Goal: Transaction & Acquisition: Purchase product/service

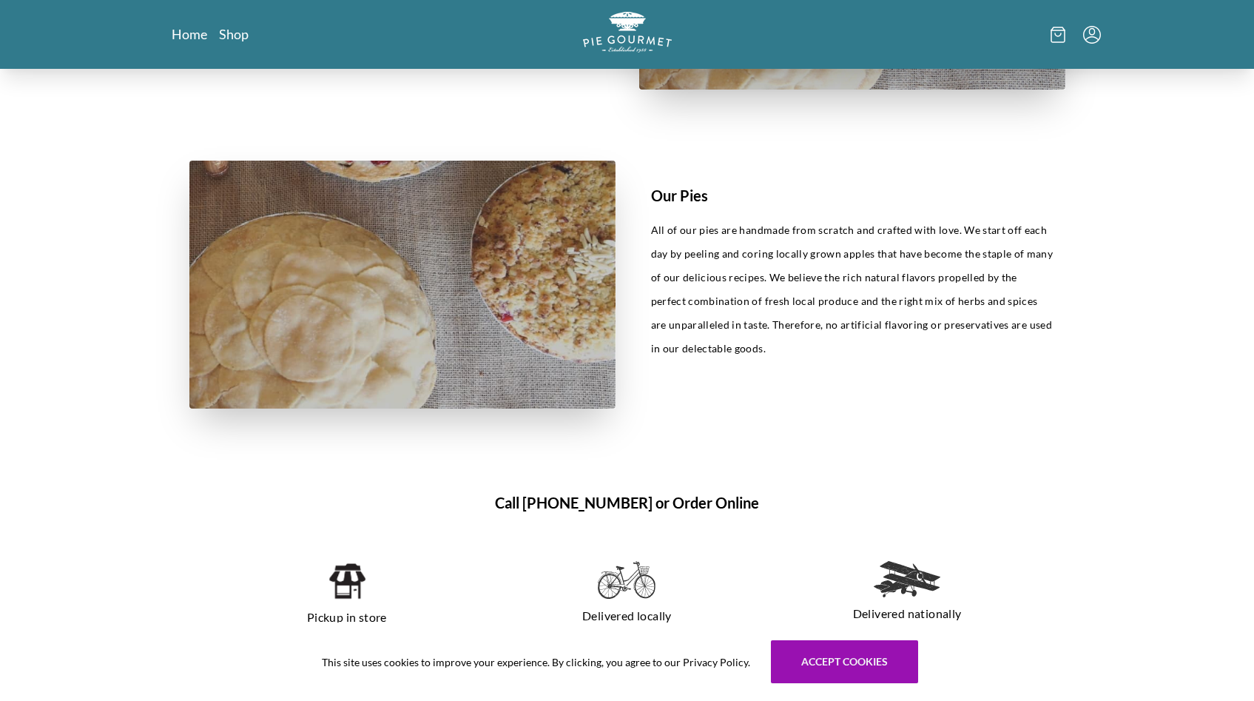
scroll to position [863, 0]
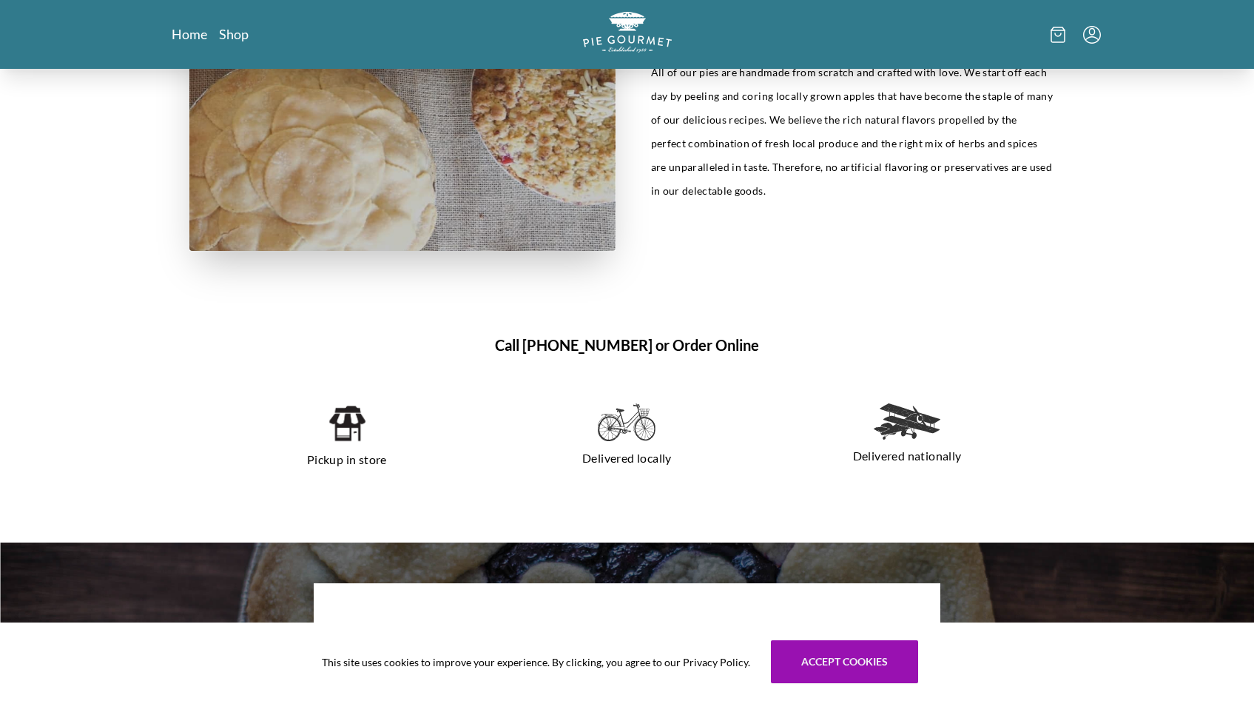
click at [634, 426] on img at bounding box center [627, 422] width 58 height 38
click at [329, 424] on img at bounding box center [347, 423] width 38 height 40
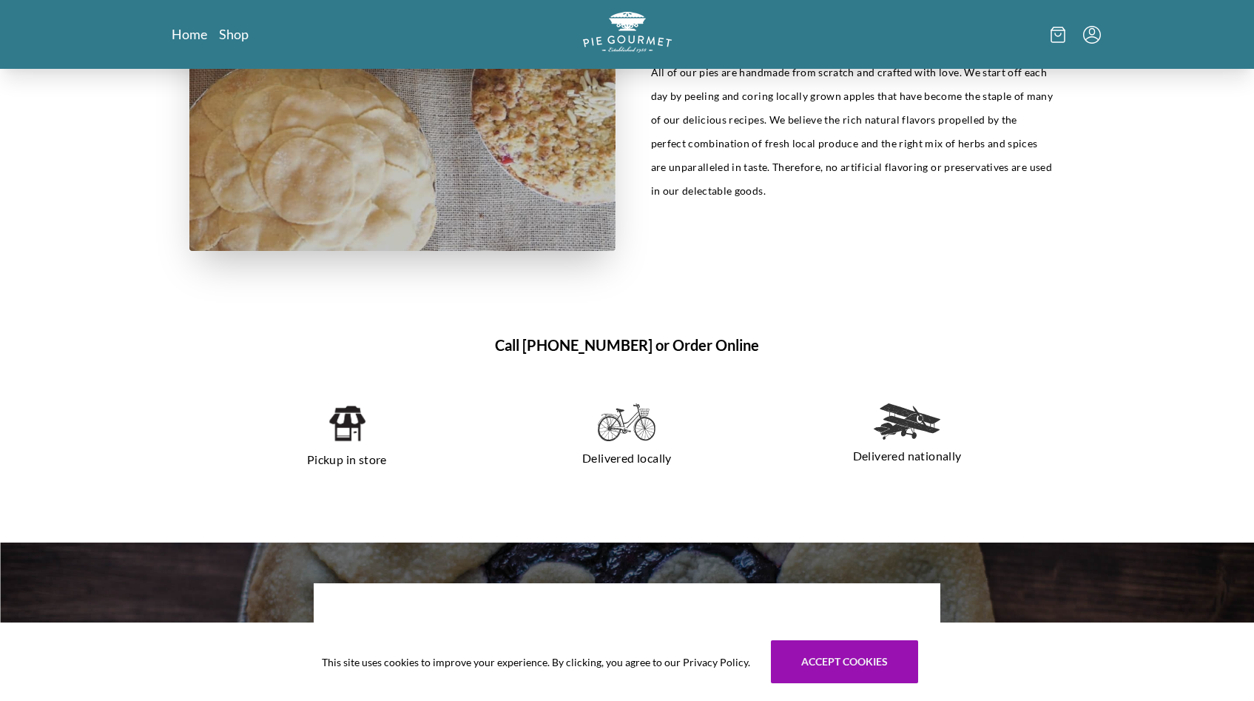
click at [607, 422] on img at bounding box center [627, 422] width 58 height 38
click at [687, 343] on h1 "Call [PHONE_NUMBER] or Order Online" at bounding box center [627, 345] width 876 height 22
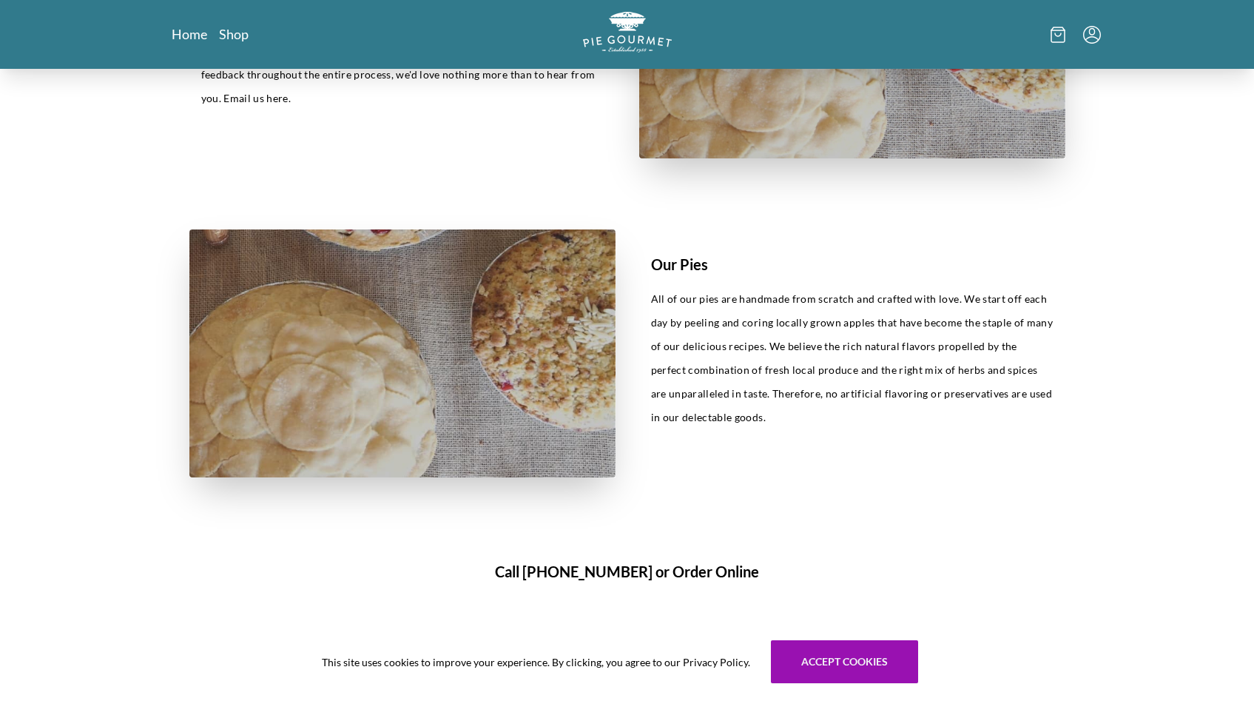
scroll to position [625, 0]
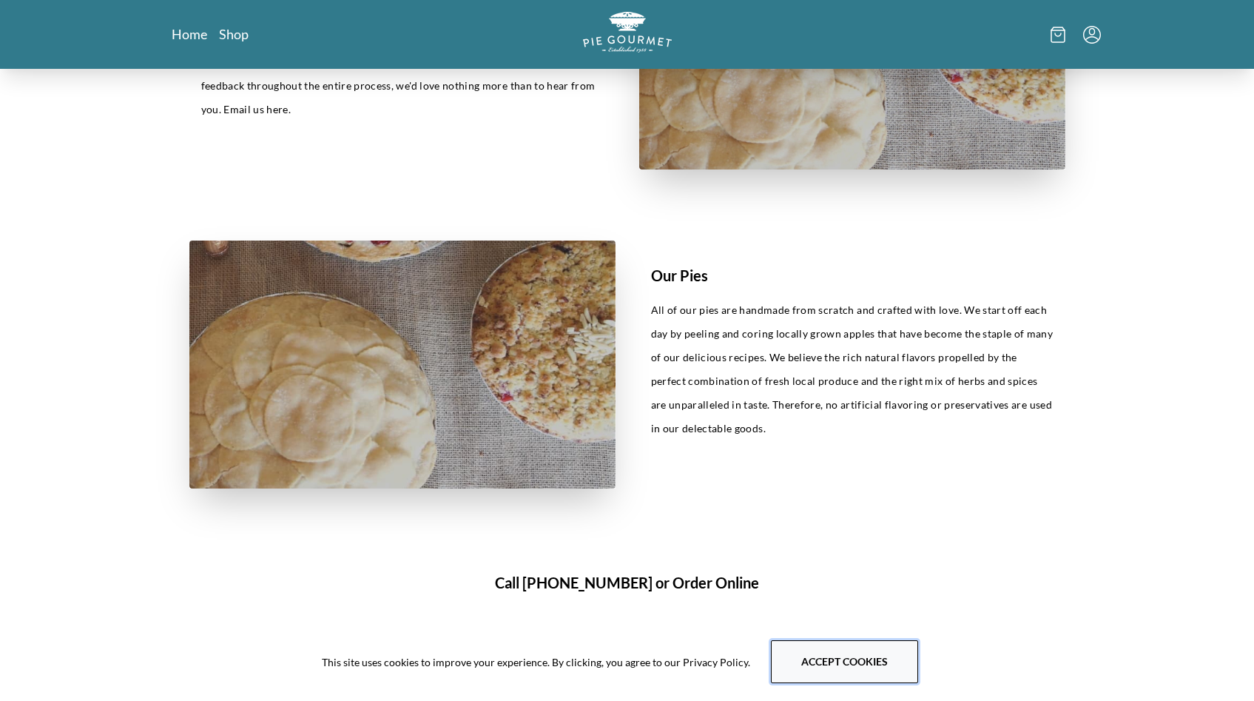
click at [836, 659] on button "Accept cookies" at bounding box center [844, 661] width 147 height 43
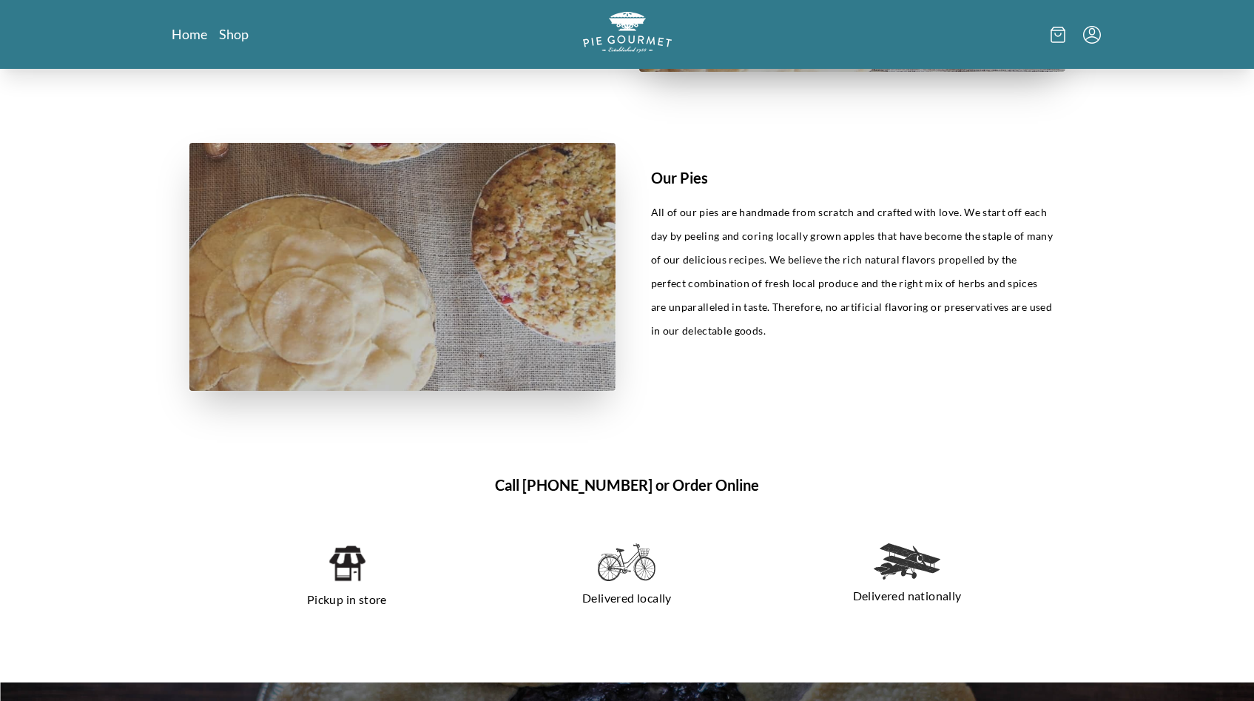
scroll to position [906, 0]
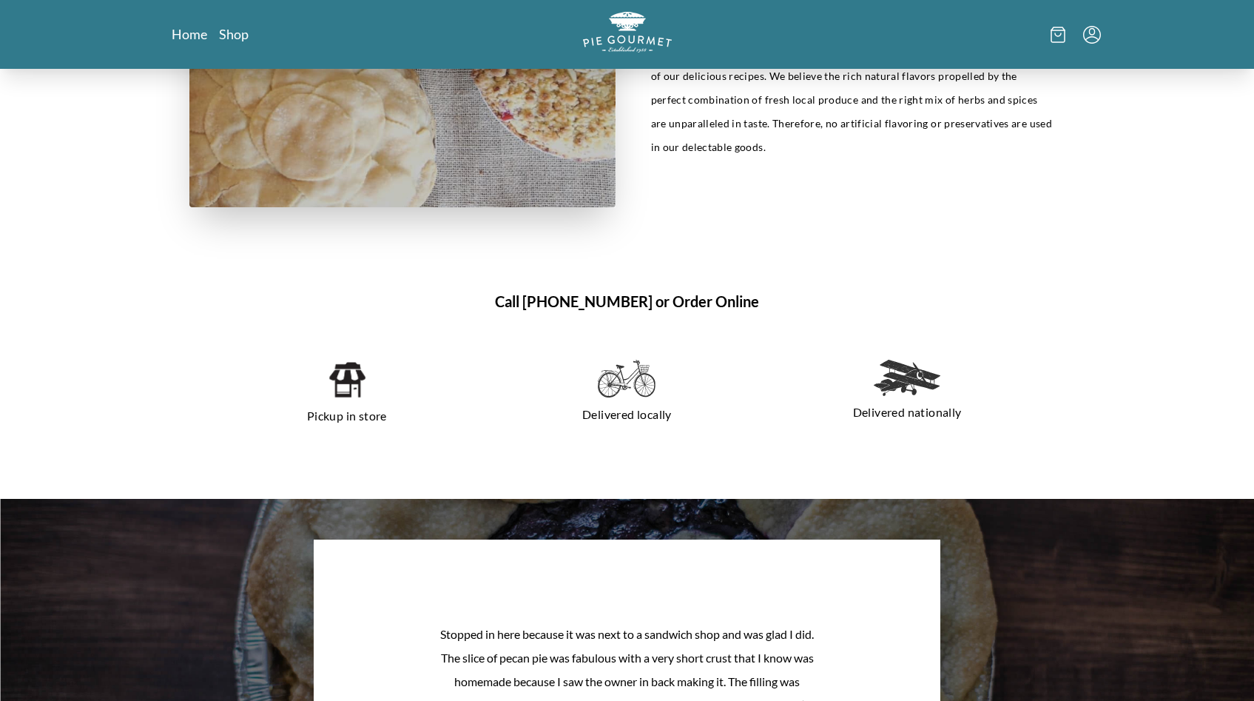
click at [633, 395] on img at bounding box center [627, 379] width 58 height 38
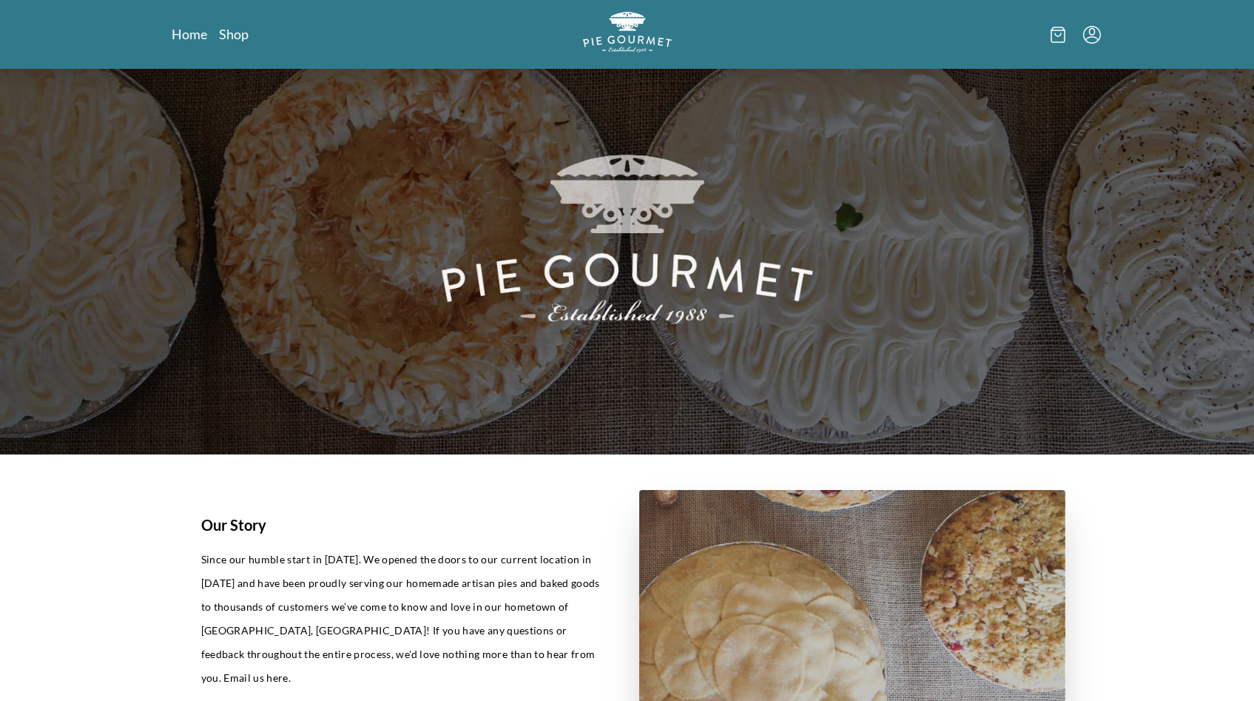
scroll to position [0, 0]
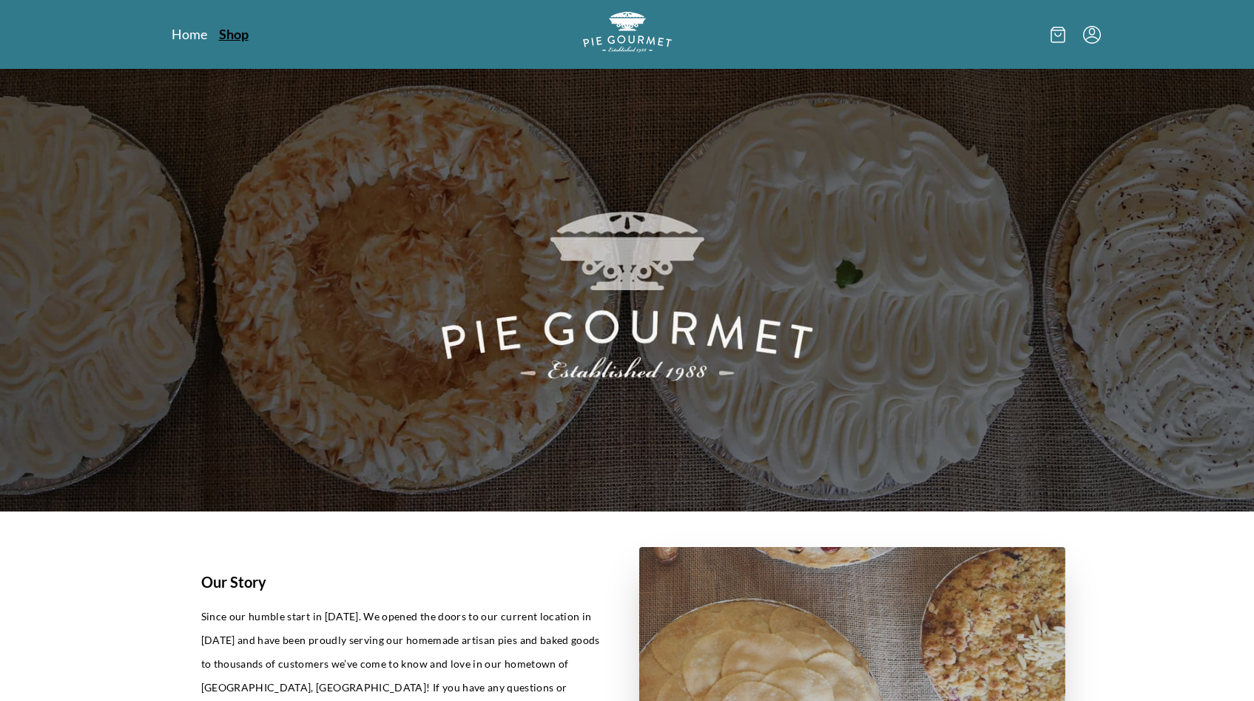
click at [239, 33] on link "Shop" at bounding box center [234, 34] width 30 height 18
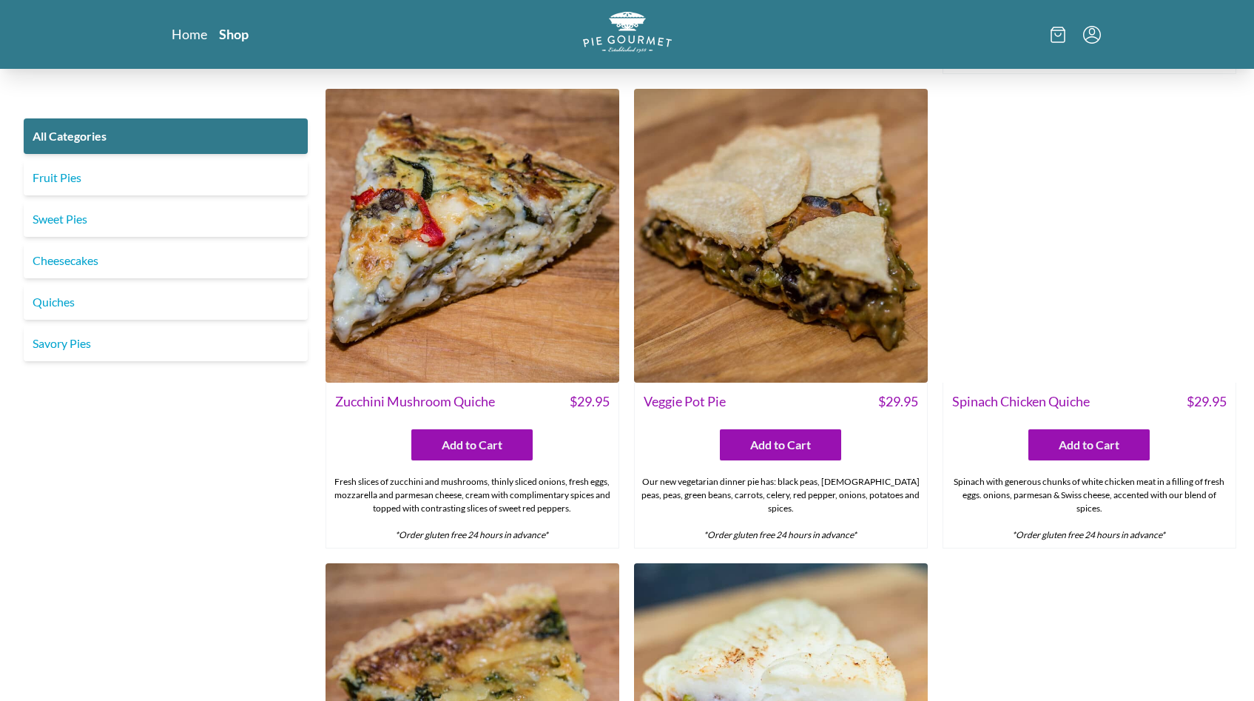
scroll to position [900, 0]
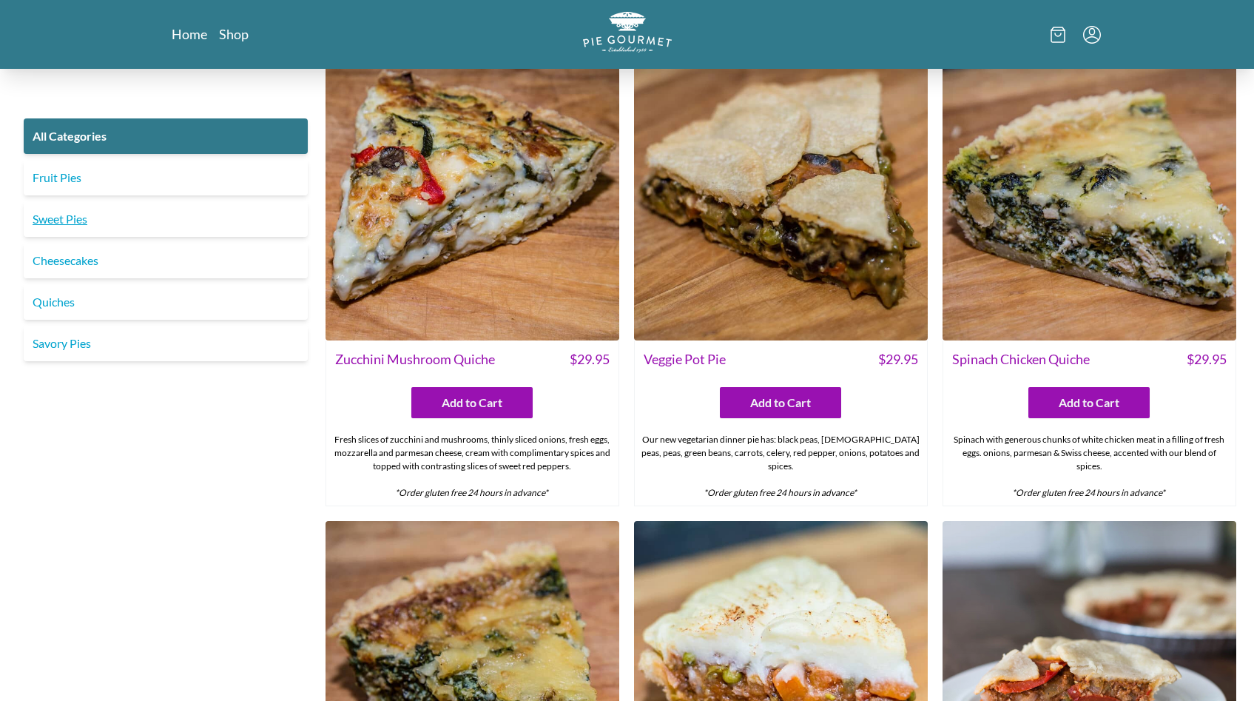
click at [104, 215] on link "Sweet Pies" at bounding box center [166, 219] width 284 height 36
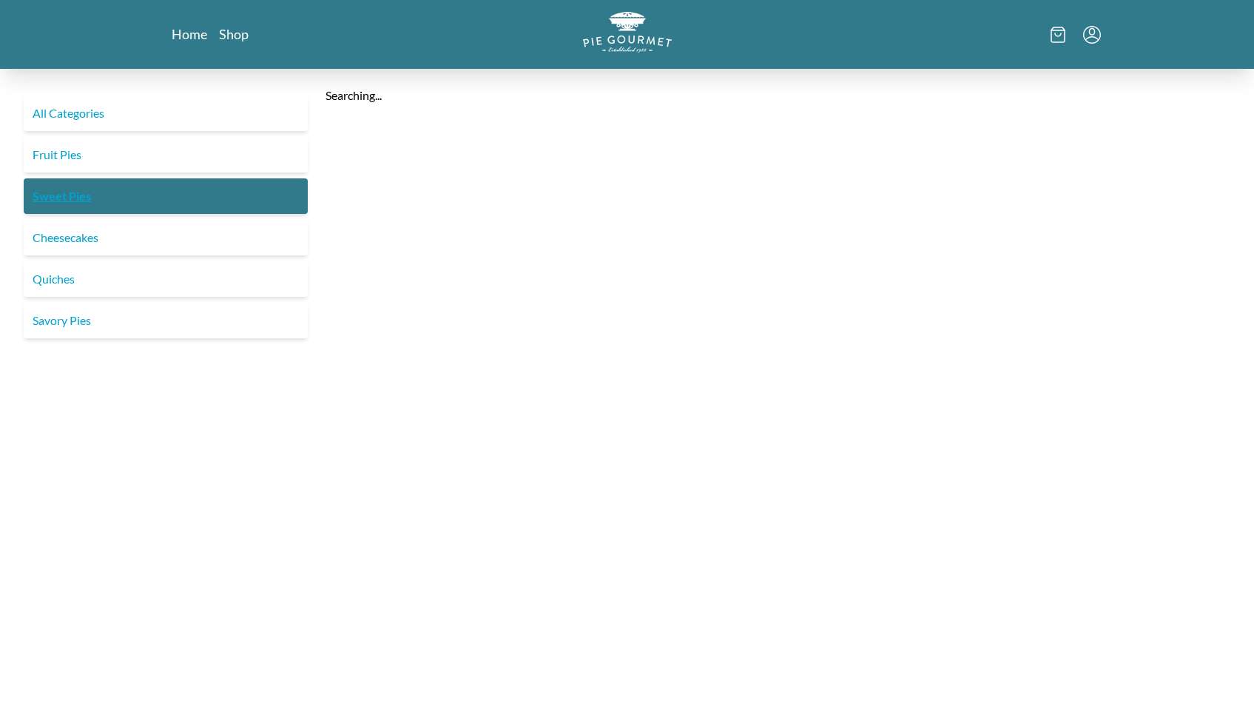
click at [61, 214] on link "Sweet Pies" at bounding box center [166, 196] width 284 height 36
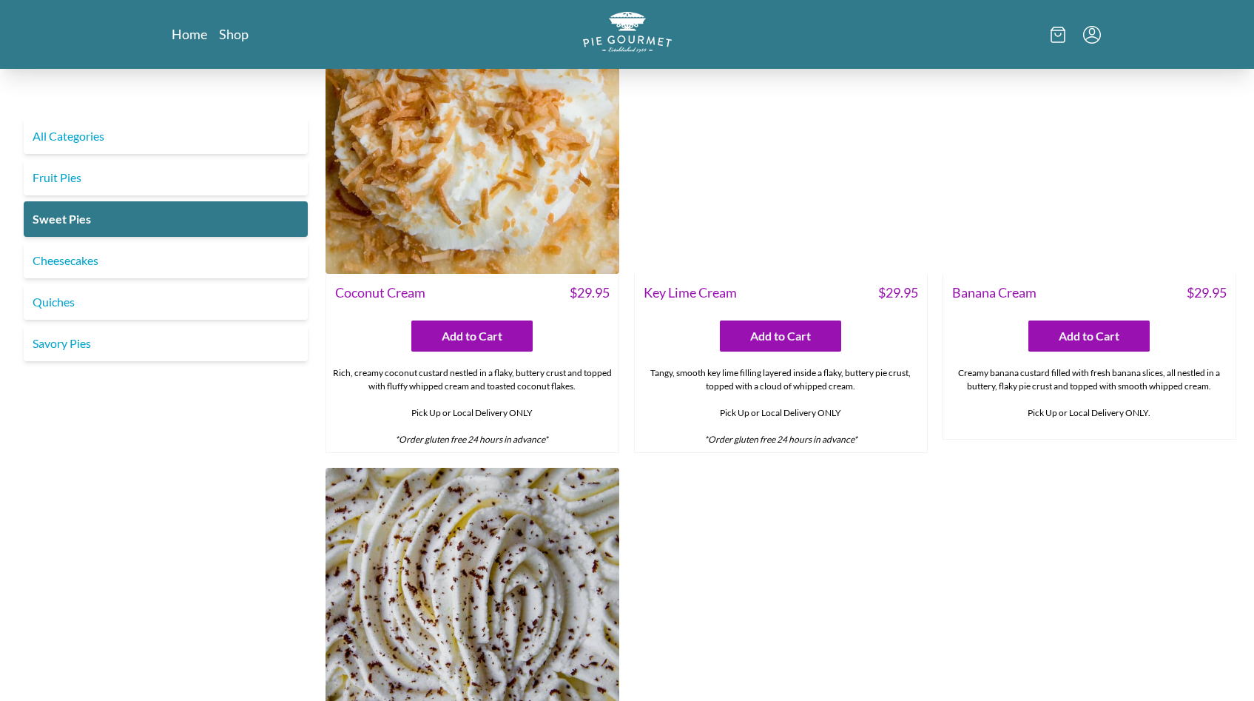
scroll to position [108, 0]
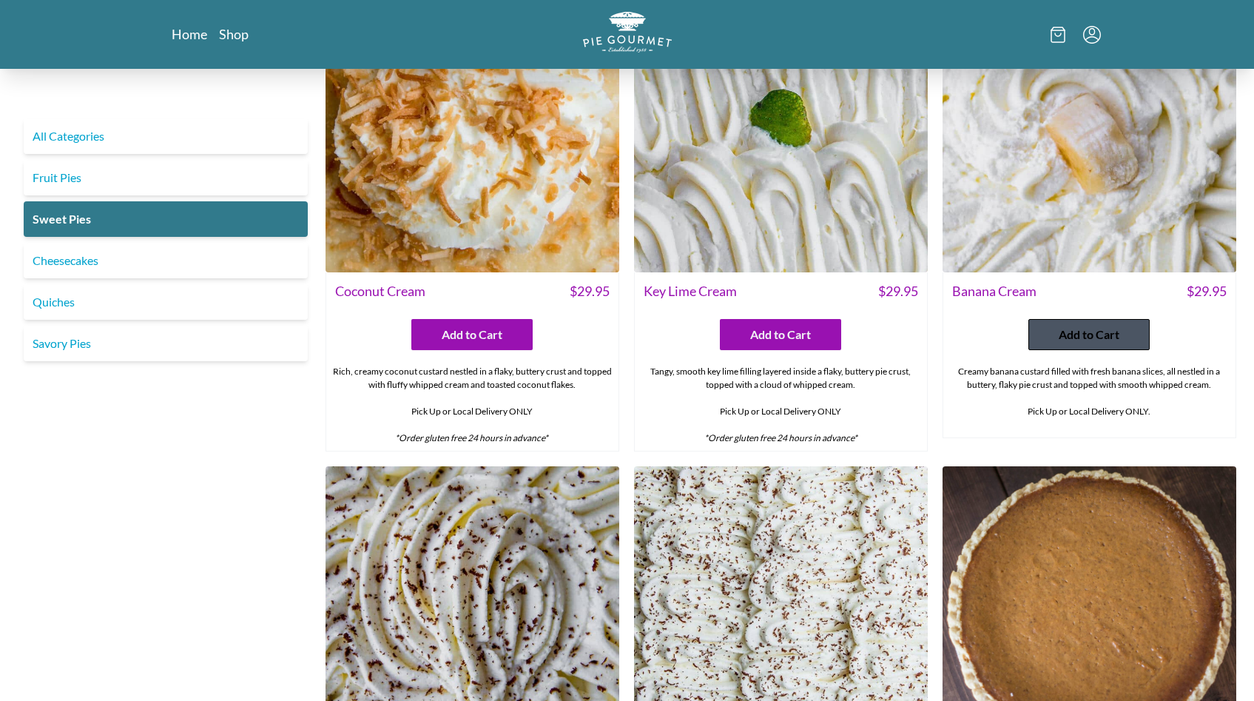
click at [1085, 333] on span "Add to Cart" at bounding box center [1089, 335] width 61 height 18
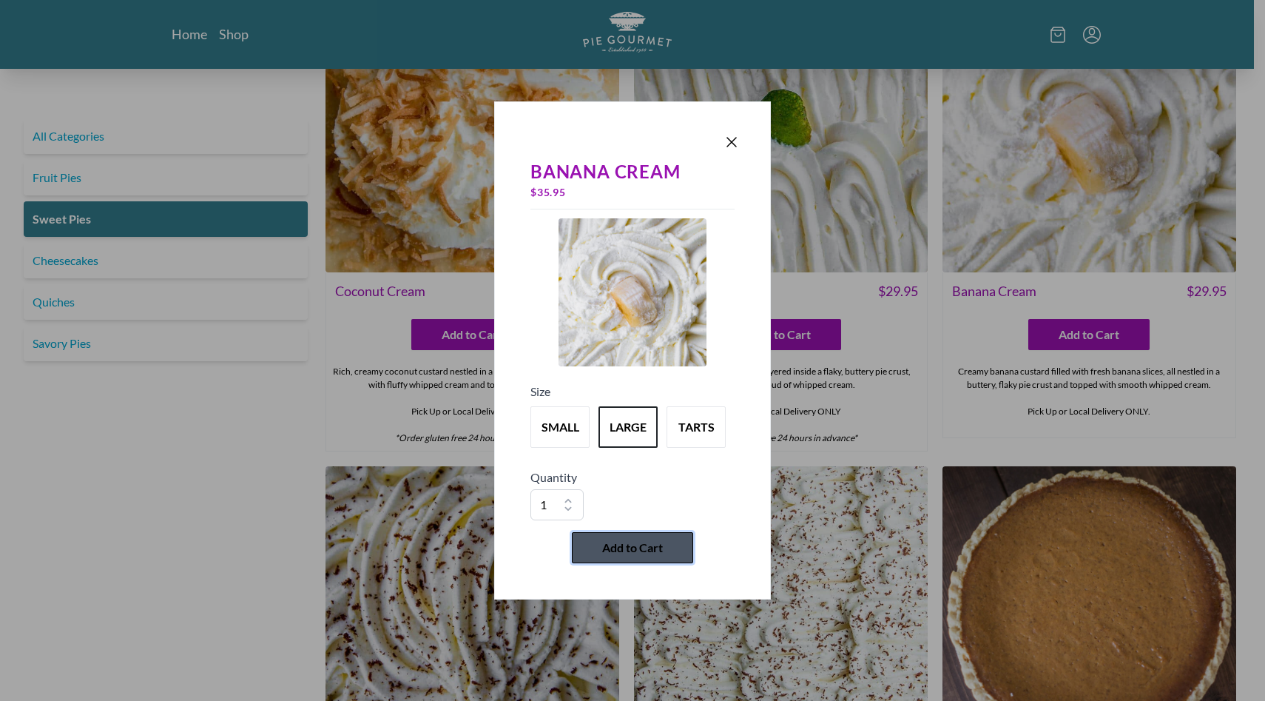
click at [639, 551] on span "Add to Cart" at bounding box center [632, 548] width 61 height 18
click at [739, 138] on icon "Close panel" at bounding box center [732, 142] width 18 height 18
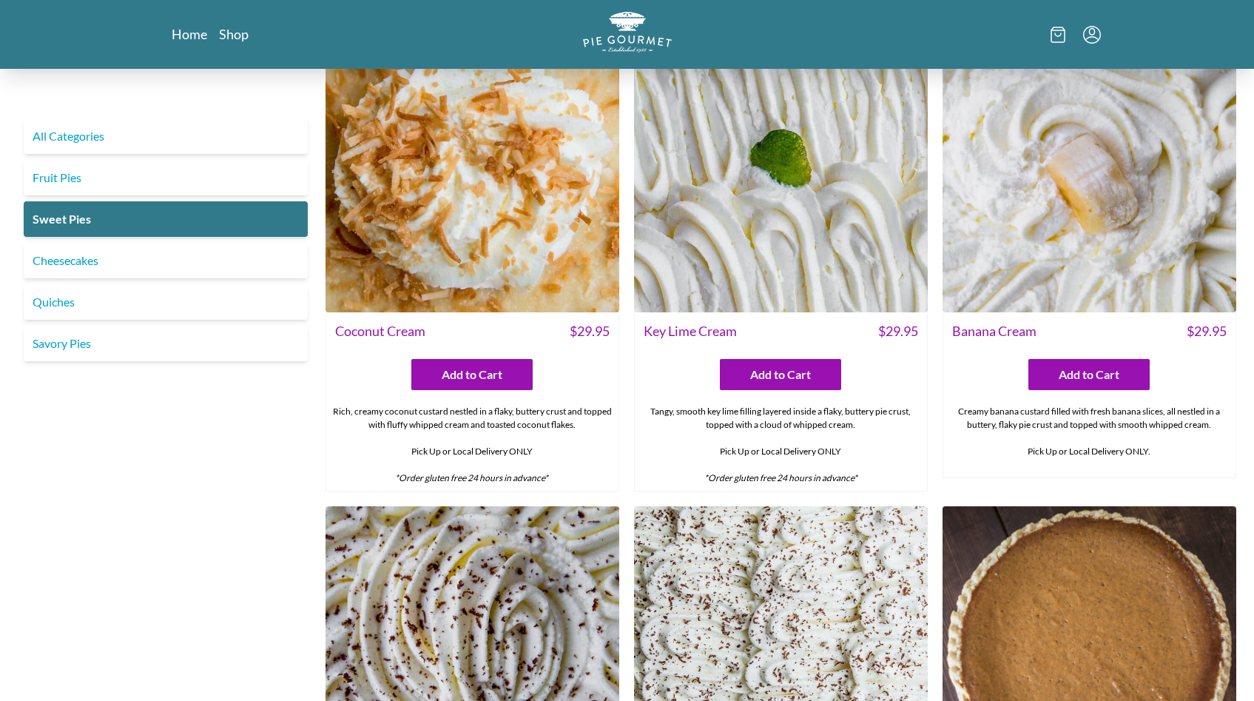
scroll to position [0, 0]
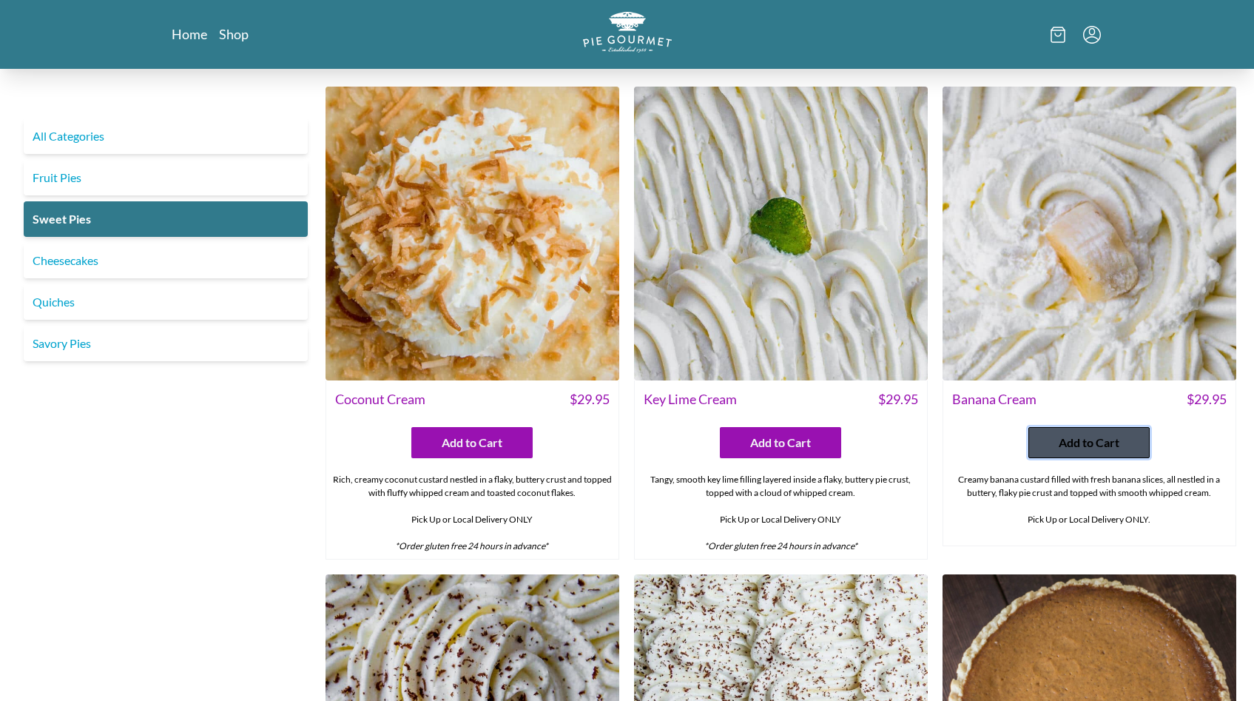
click at [1094, 447] on span "Add to Cart" at bounding box center [1089, 443] width 61 height 18
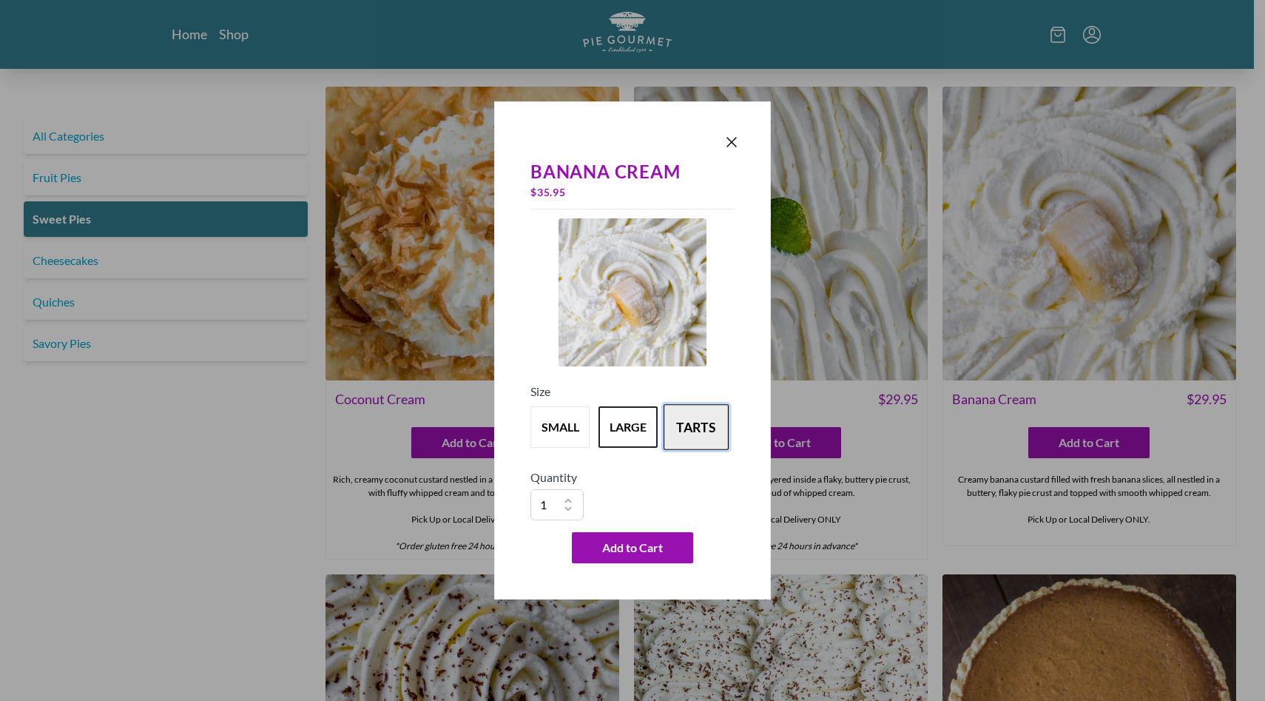
click at [693, 425] on button "tarts" at bounding box center [696, 427] width 65 height 46
click at [703, 424] on button "tarts" at bounding box center [696, 427] width 65 height 46
click at [661, 330] on img at bounding box center [633, 292] width 148 height 148
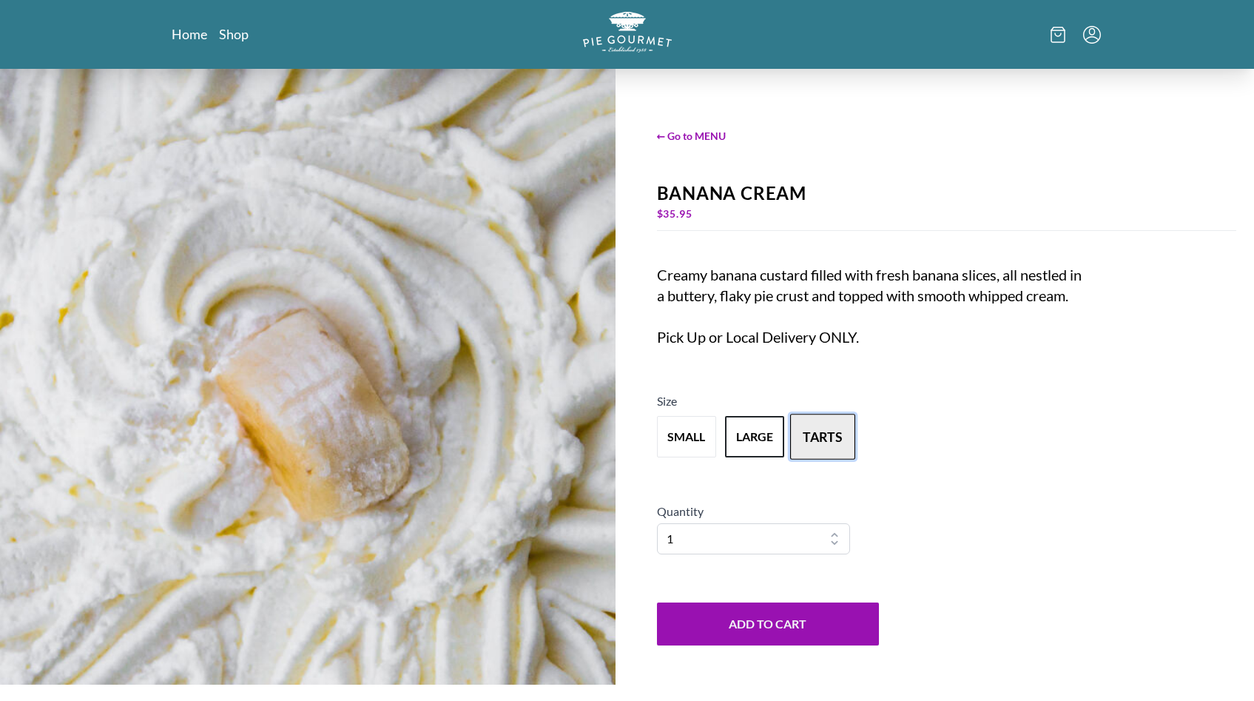
click at [818, 442] on button "tarts" at bounding box center [822, 437] width 65 height 46
click at [806, 445] on button "tarts" at bounding box center [822, 437] width 65 height 46
click at [755, 435] on button "large" at bounding box center [754, 437] width 65 height 46
click at [818, 454] on button "tarts" at bounding box center [822, 437] width 65 height 46
click at [225, 38] on link "Shop" at bounding box center [234, 34] width 30 height 18
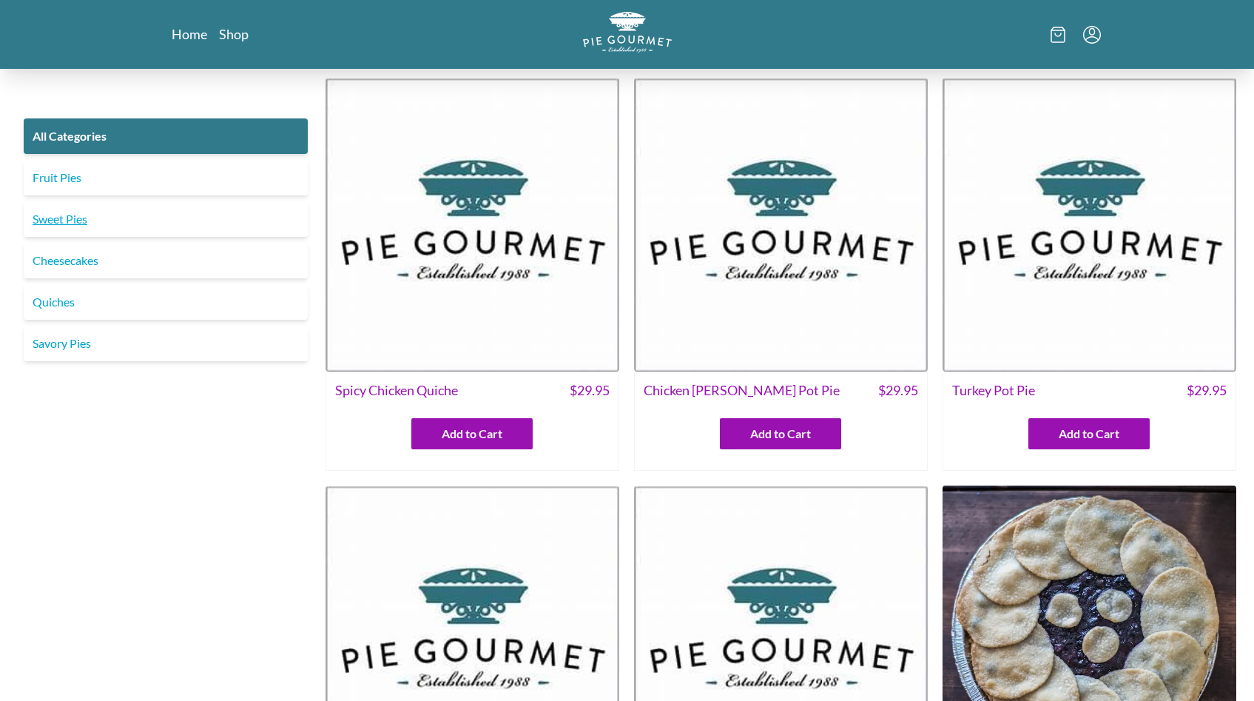
click at [65, 218] on link "Sweet Pies" at bounding box center [166, 219] width 284 height 36
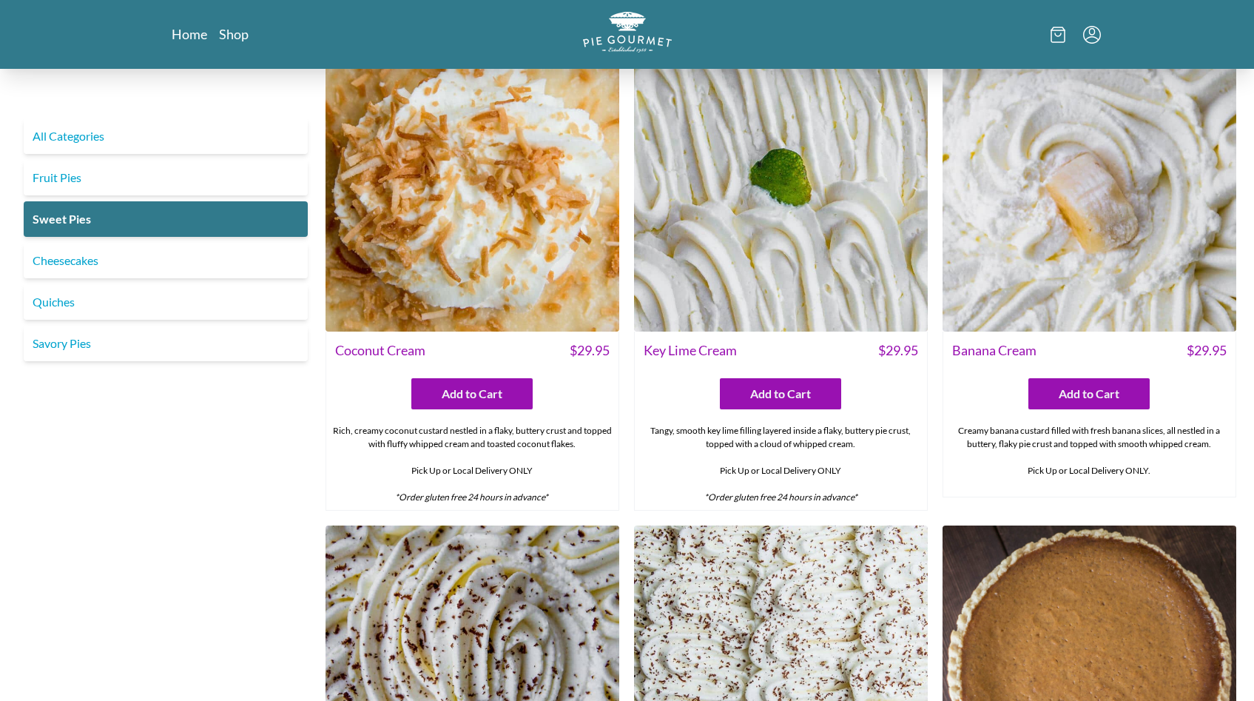
scroll to position [49, 0]
click at [1072, 212] on img at bounding box center [1090, 185] width 294 height 294
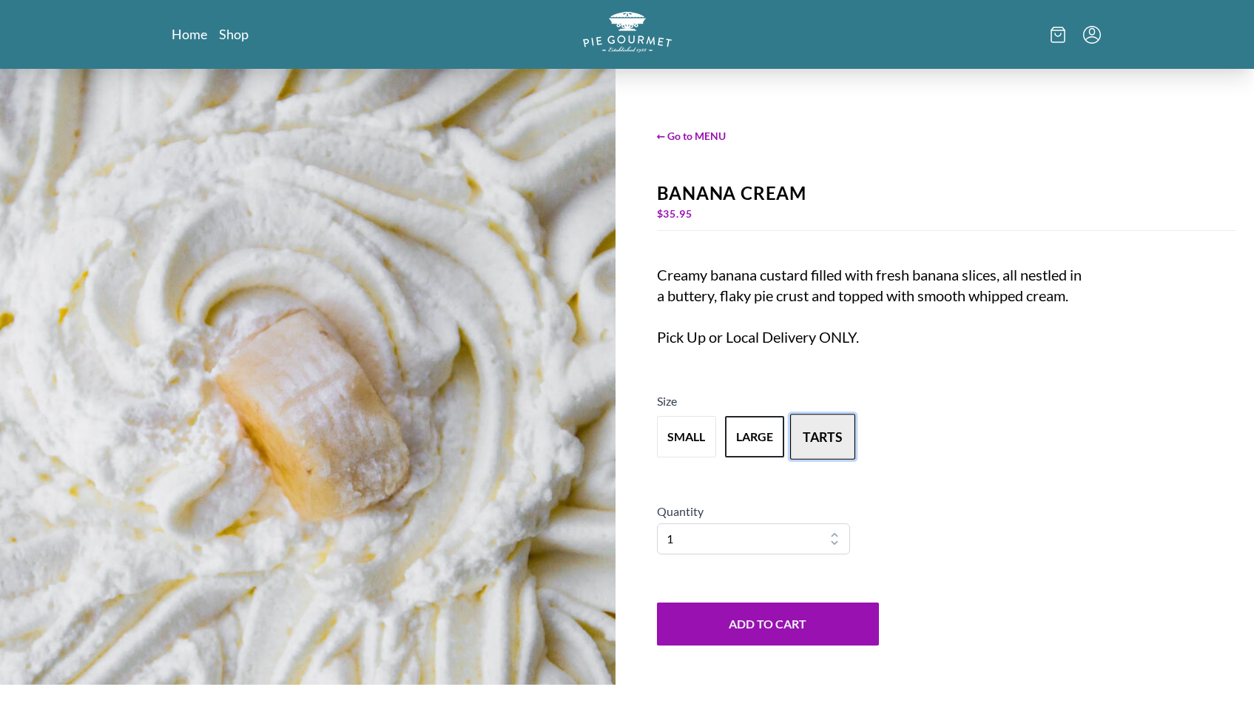
click at [821, 451] on button "tarts" at bounding box center [822, 437] width 65 height 46
click at [832, 534] on select "1 2 3 4 5 6 7 8 9 10" at bounding box center [753, 538] width 193 height 31
click at [766, 443] on button "large" at bounding box center [754, 437] width 65 height 46
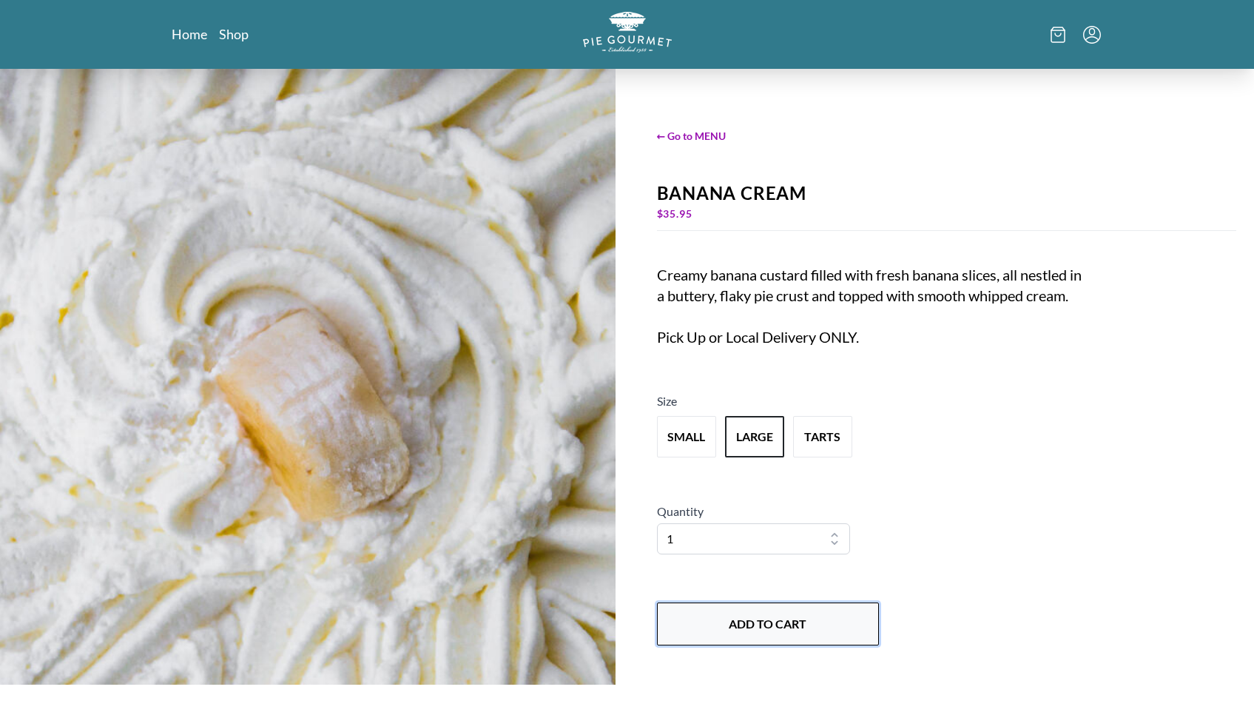
click at [798, 628] on button "Add to Cart" at bounding box center [768, 623] width 222 height 43
click at [194, 36] on link "Home" at bounding box center [190, 34] width 36 height 18
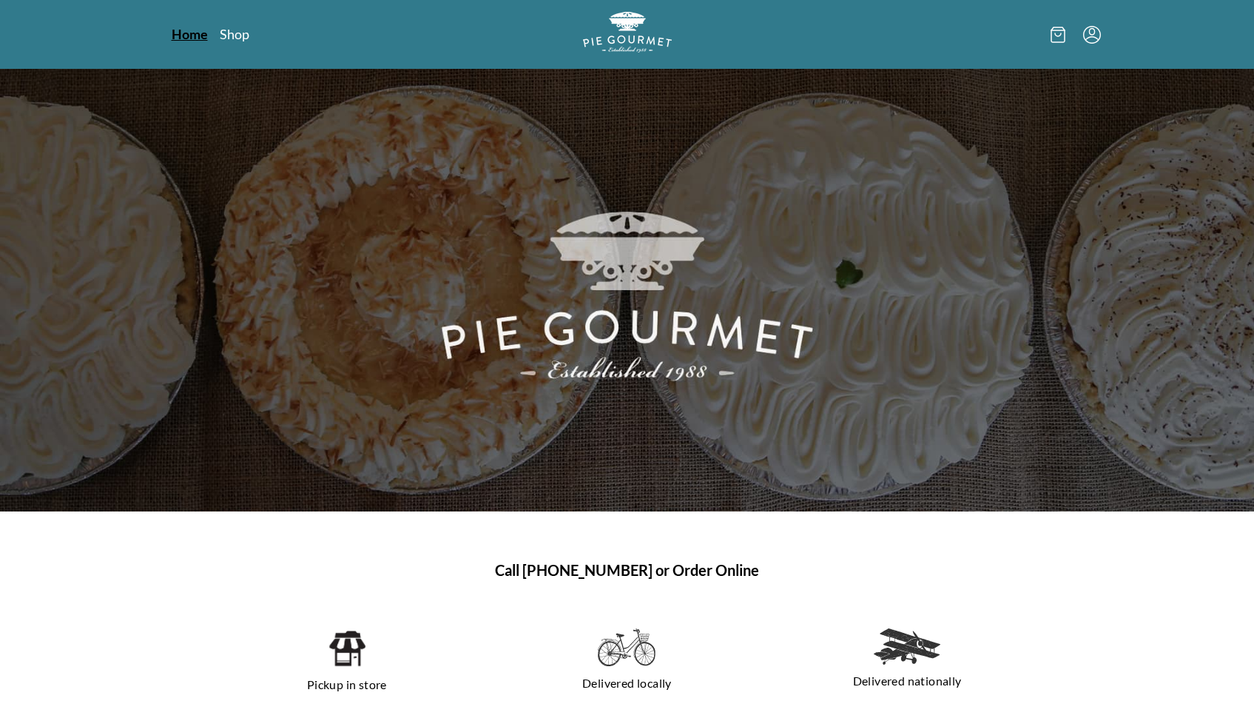
click at [194, 36] on link "Home" at bounding box center [190, 34] width 36 height 18
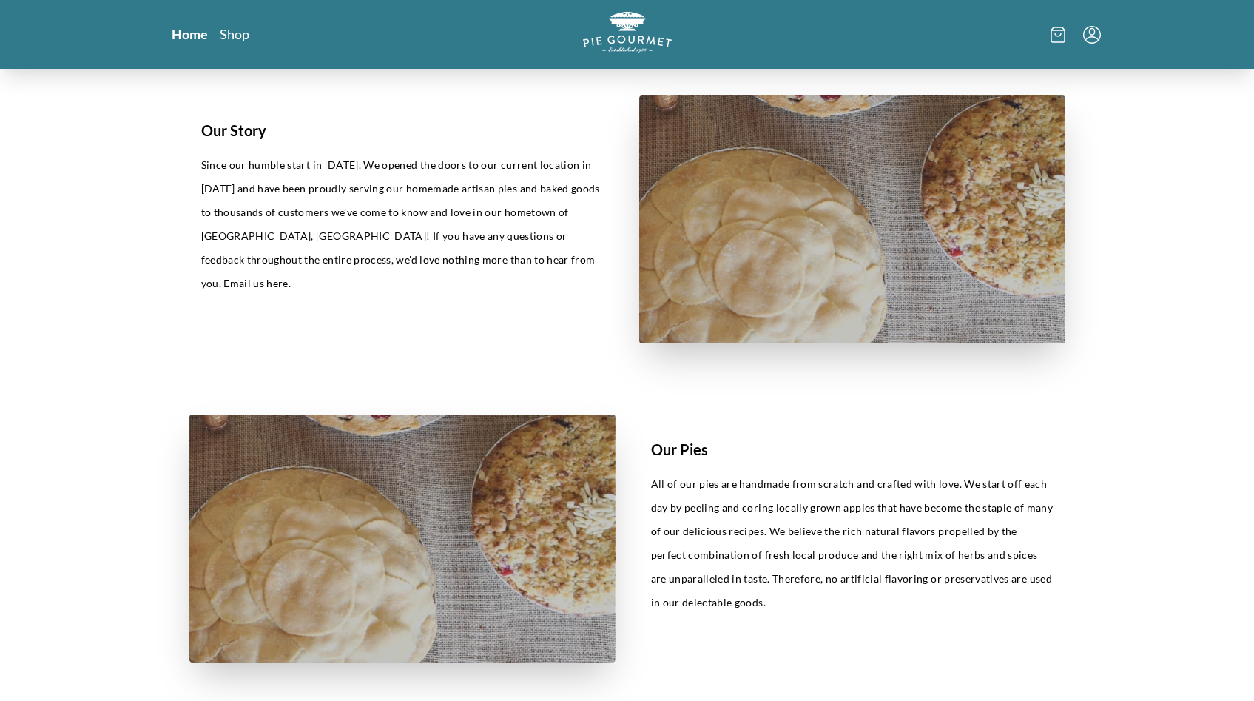
scroll to position [798, 0]
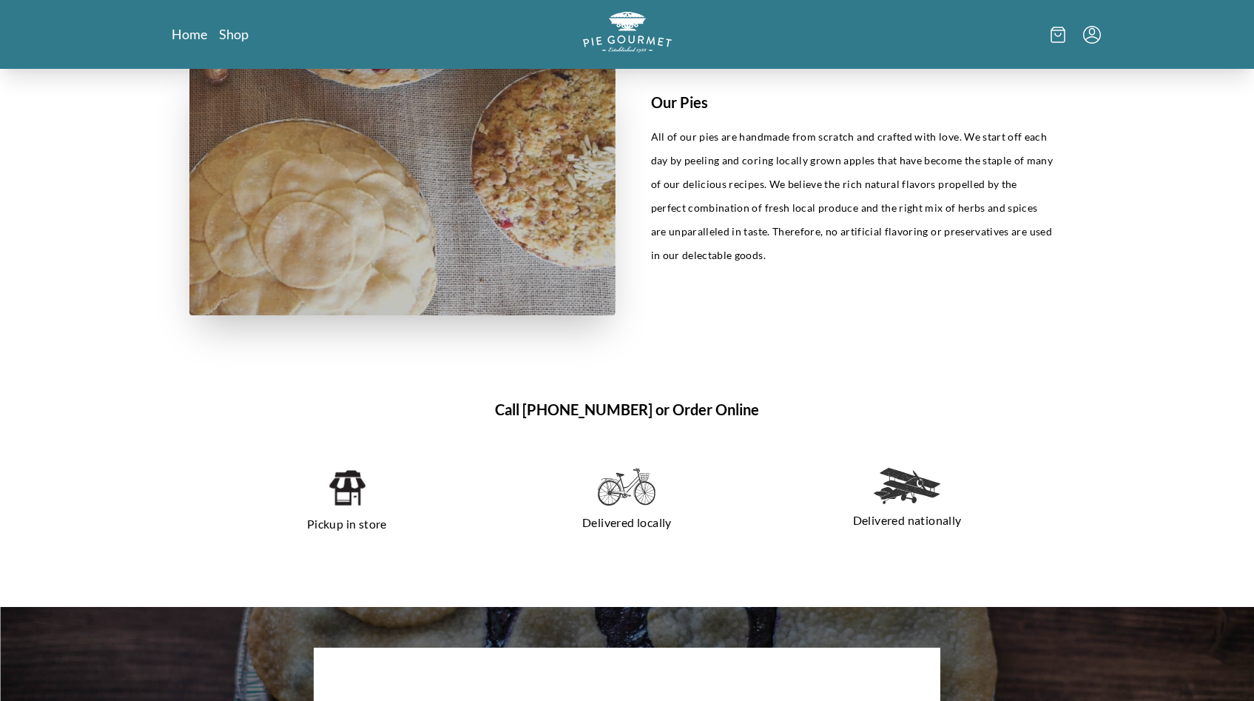
click at [340, 496] on img at bounding box center [347, 488] width 38 height 40
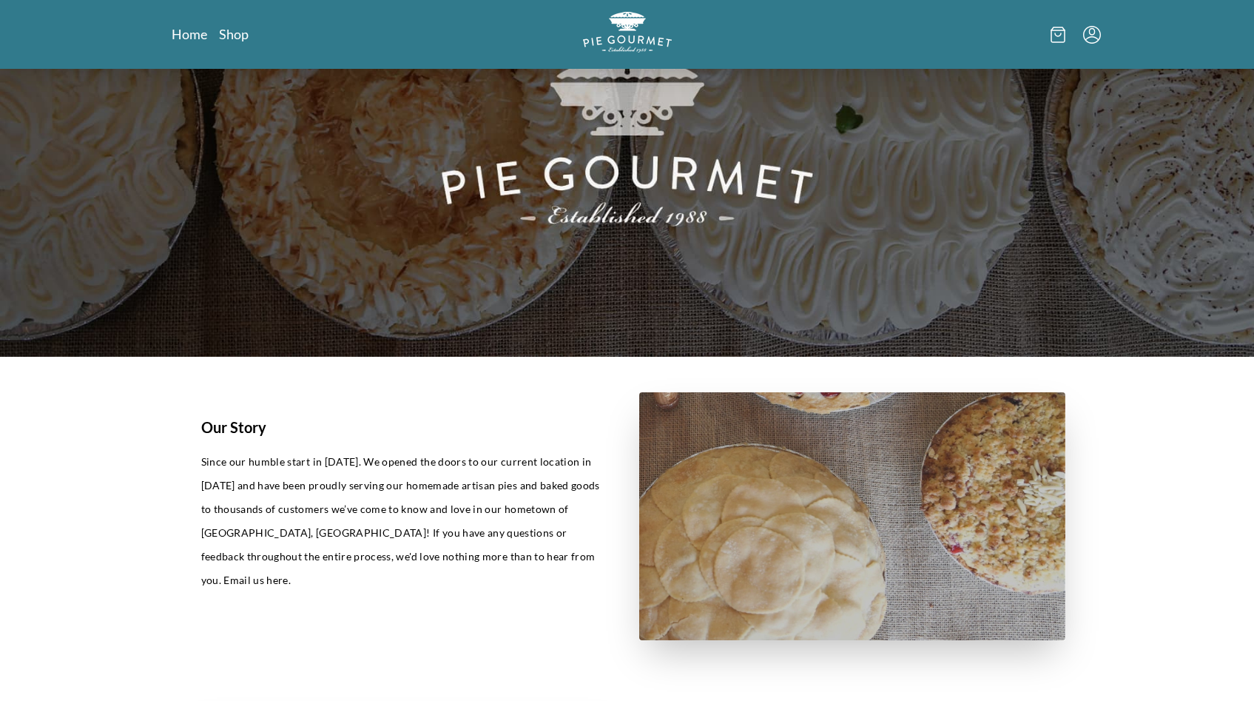
scroll to position [57, 0]
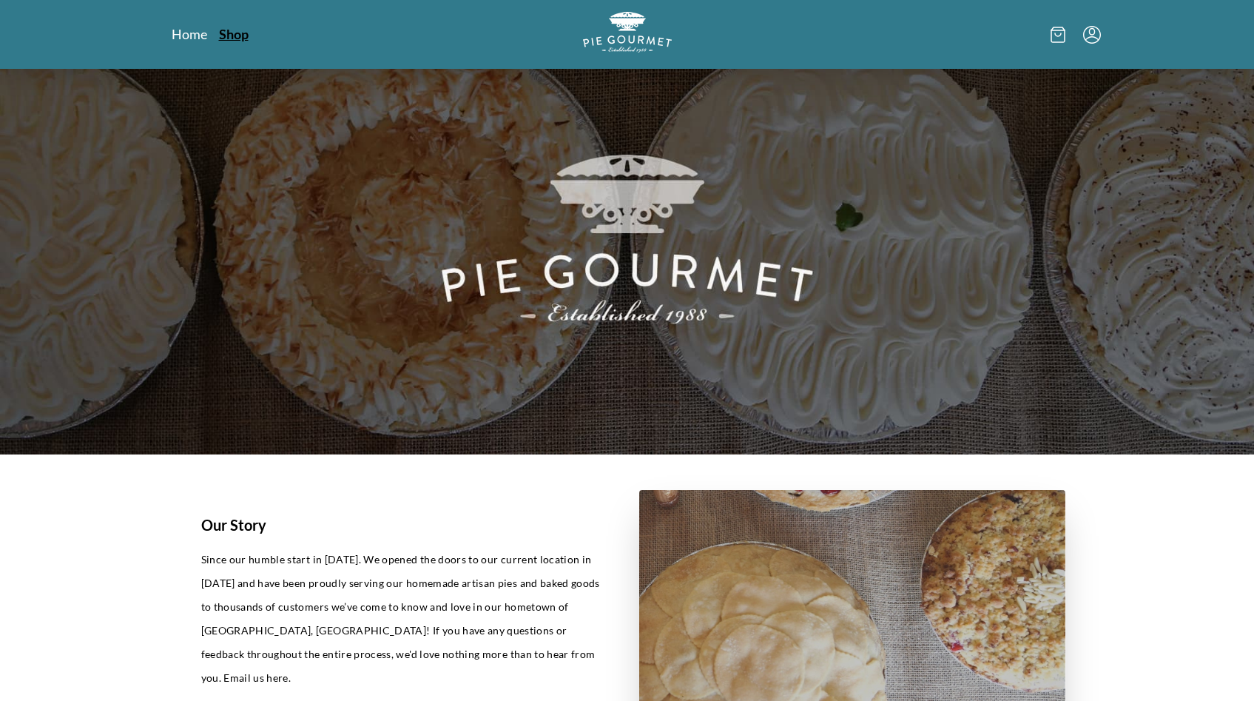
click at [235, 34] on link "Shop" at bounding box center [234, 34] width 30 height 18
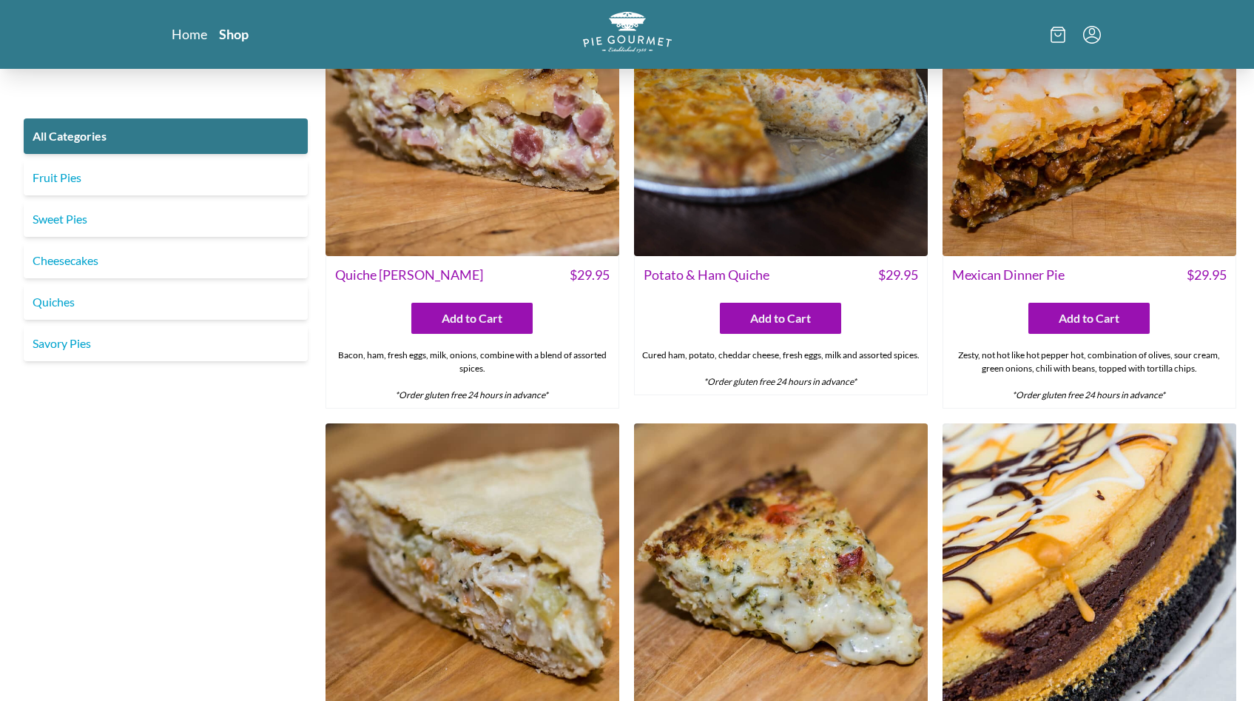
scroll to position [1945, 0]
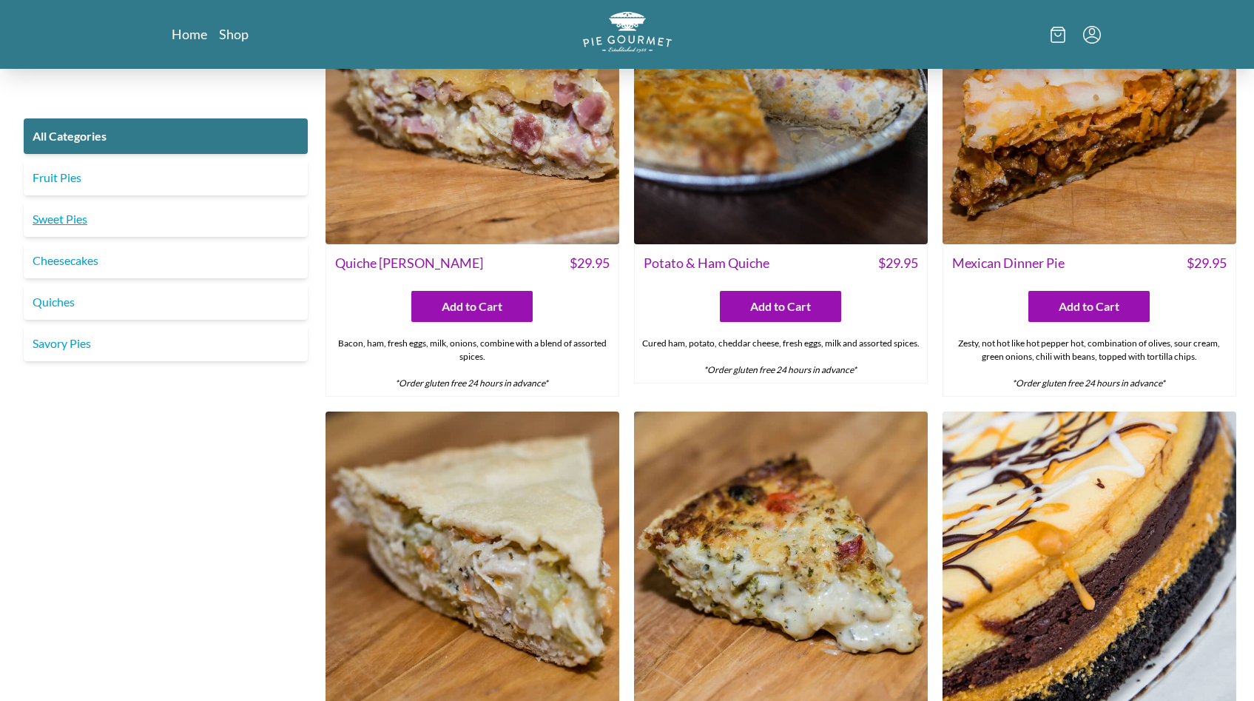
click at [63, 218] on link "Sweet Pies" at bounding box center [166, 219] width 284 height 36
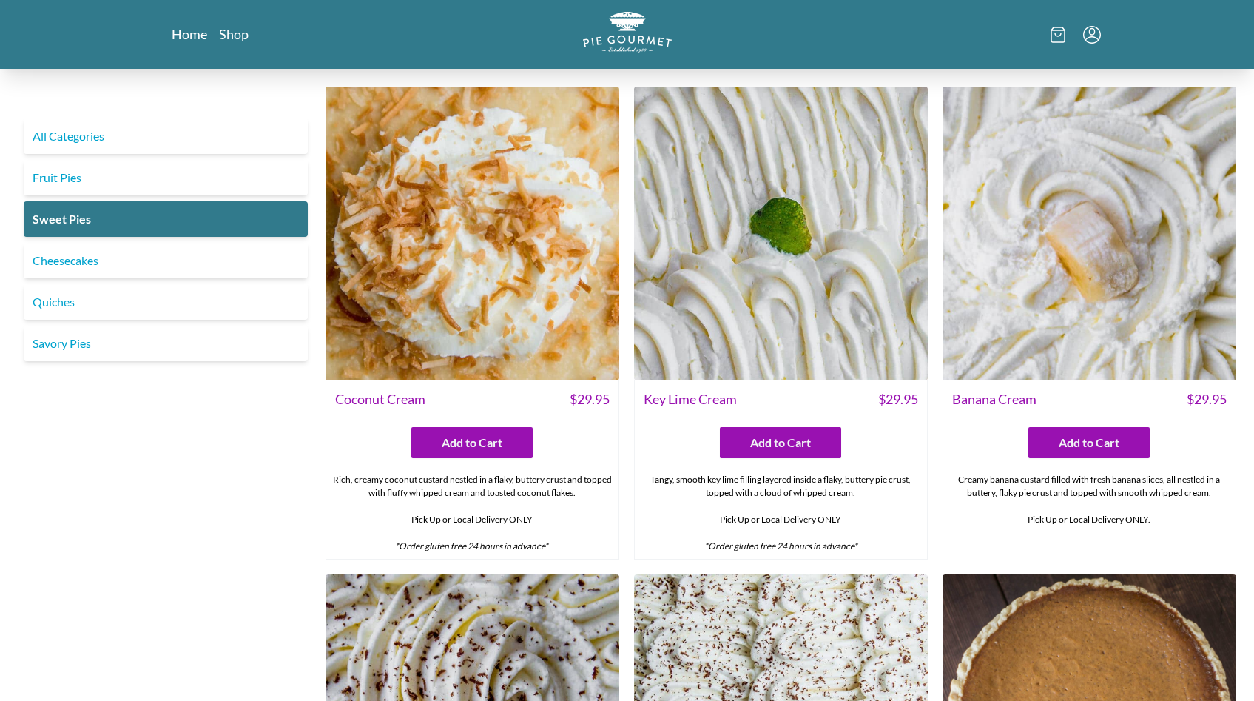
click at [1057, 33] on icon at bounding box center [1058, 35] width 15 height 16
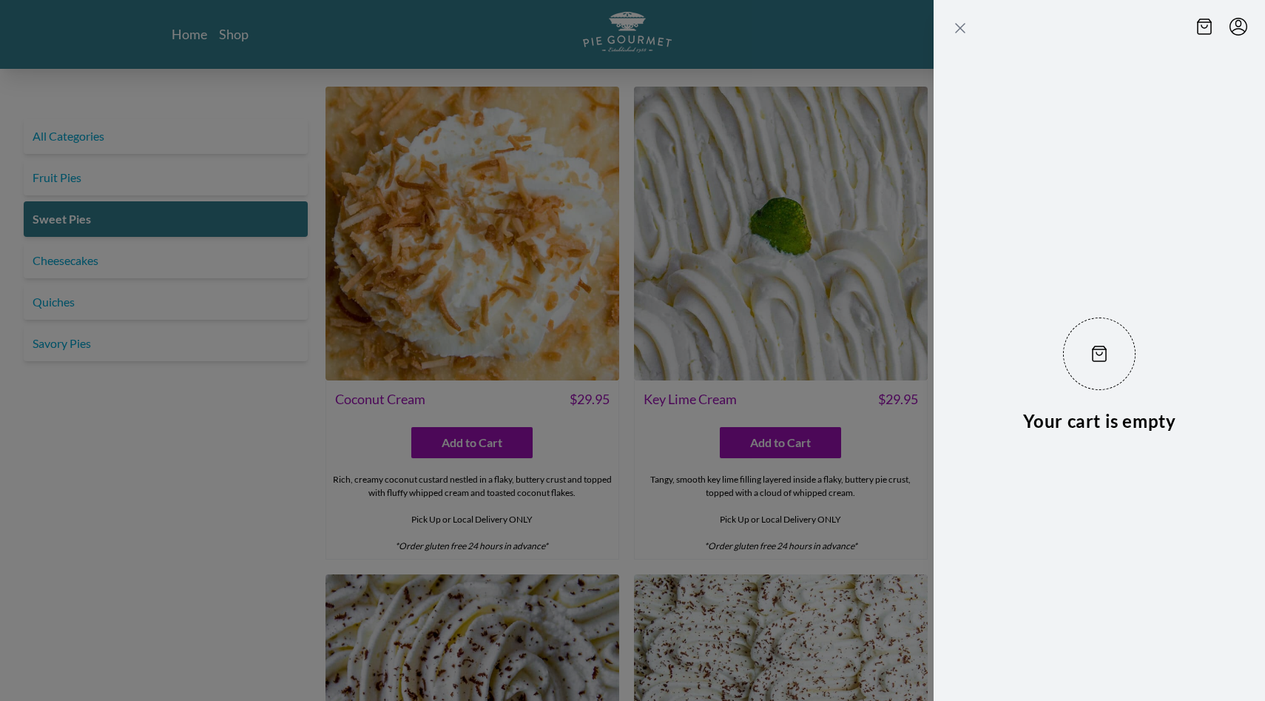
click at [956, 25] on icon "Close panel" at bounding box center [961, 28] width 18 height 18
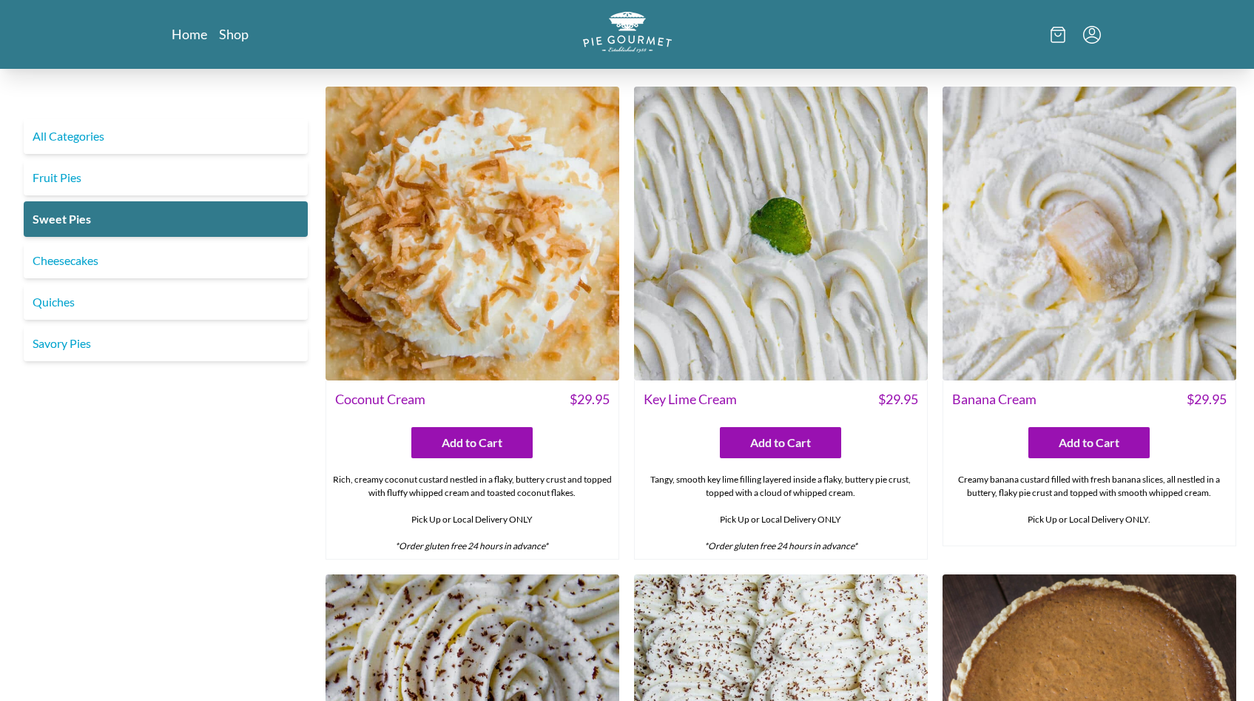
click at [1088, 37] on icon "Menu" at bounding box center [1092, 35] width 18 height 18
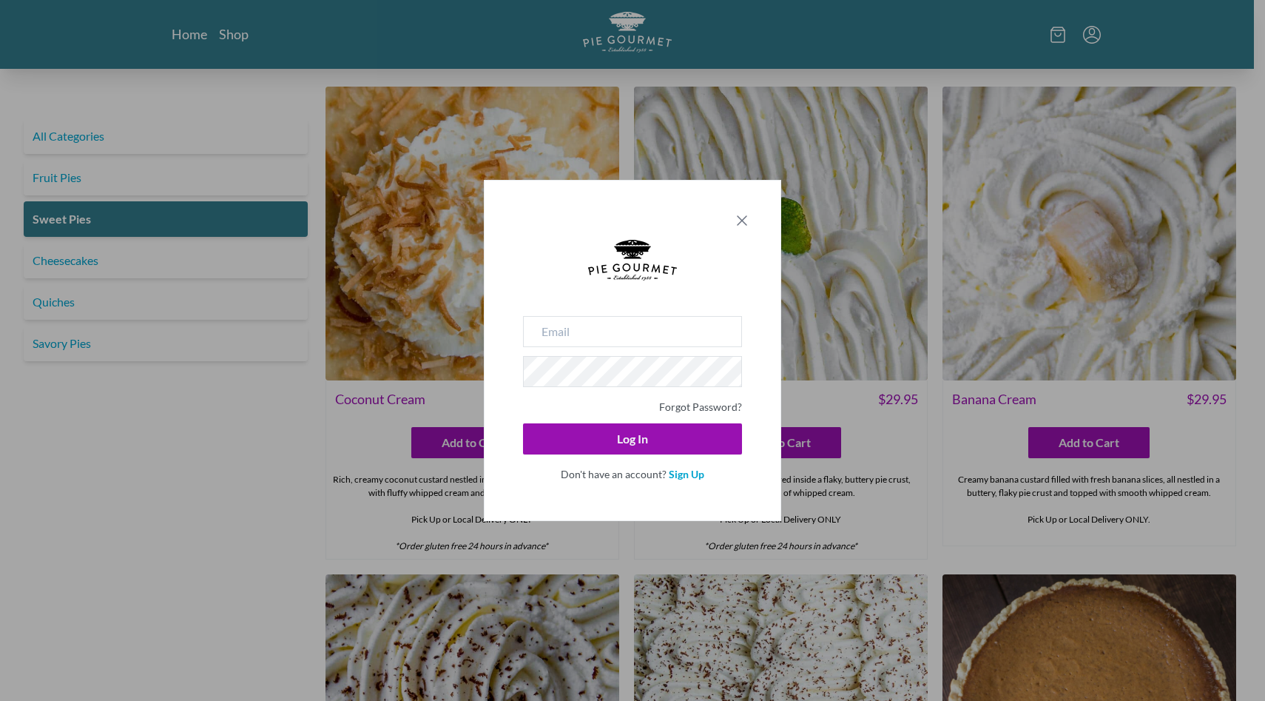
click at [746, 220] on icon "Close panel" at bounding box center [742, 221] width 18 height 18
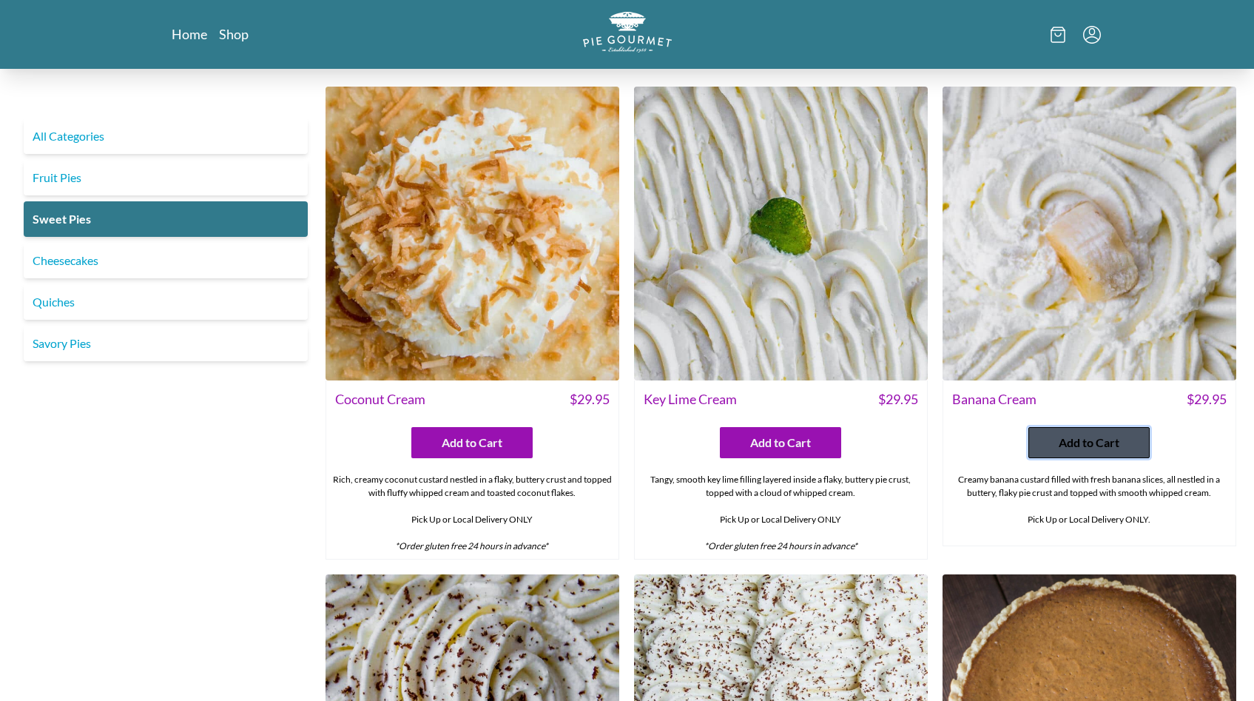
click at [1094, 444] on span "Add to Cart" at bounding box center [1089, 443] width 61 height 18
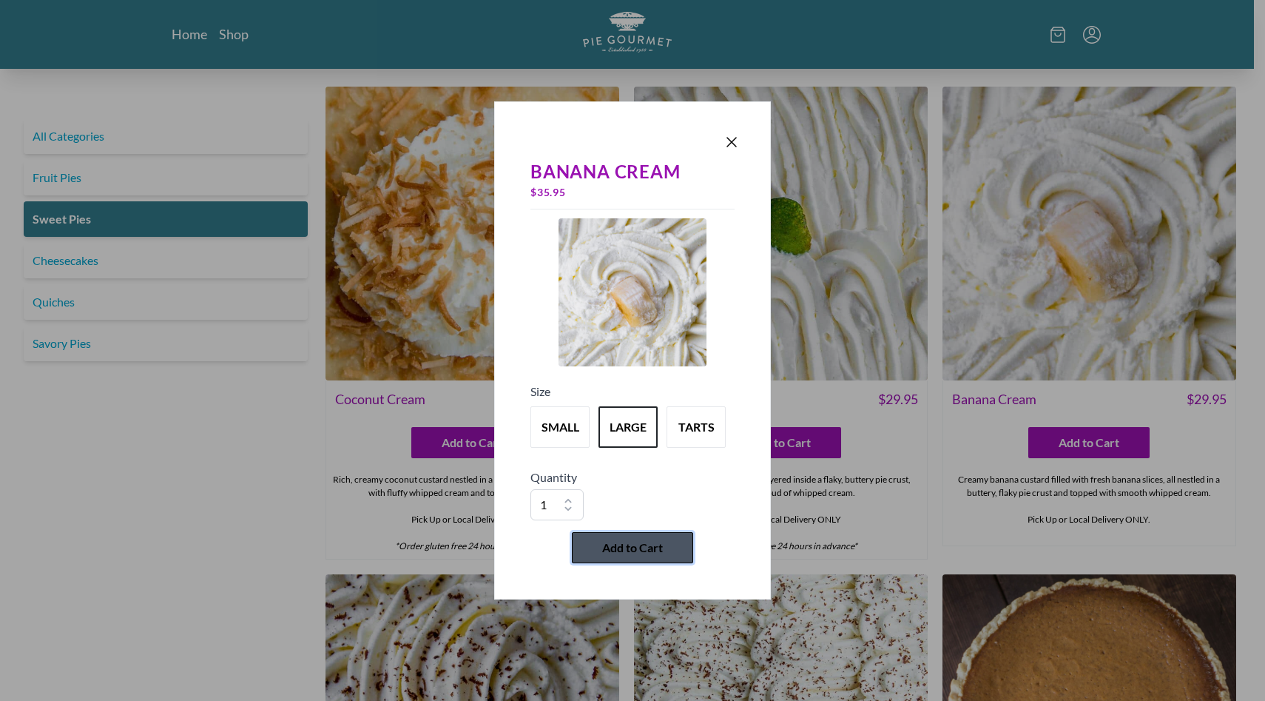
click at [636, 547] on span "Add to Cart" at bounding box center [632, 548] width 61 height 18
click at [729, 138] on icon "Close panel" at bounding box center [731, 142] width 9 height 9
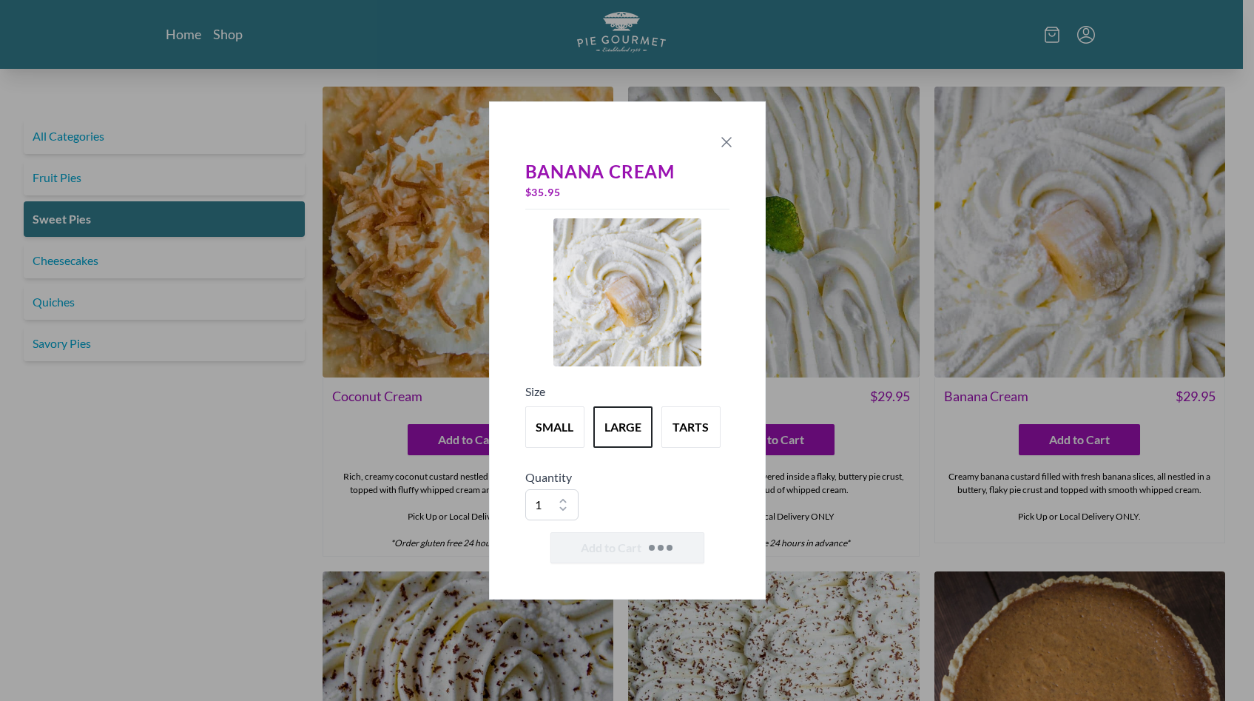
click at [729, 138] on icon "Close panel" at bounding box center [727, 142] width 18 height 18
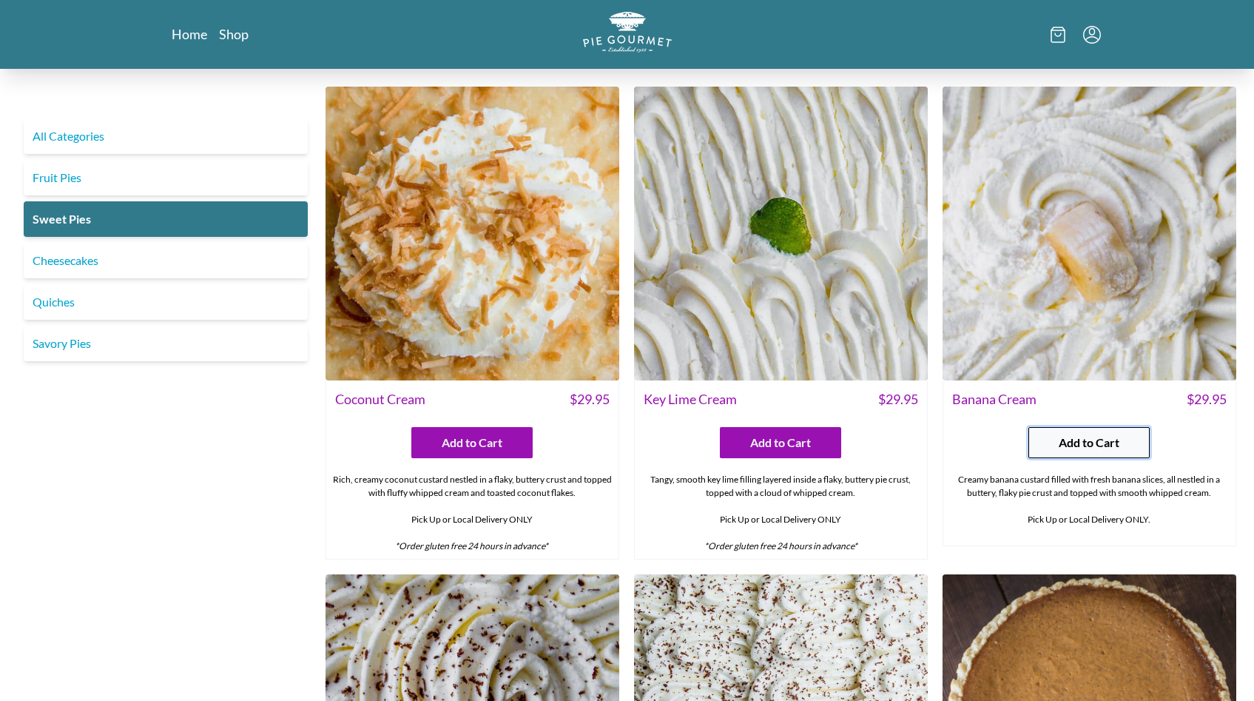
click at [1079, 441] on span "Add to Cart" at bounding box center [1089, 443] width 61 height 18
